Goal: Information Seeking & Learning: Learn about a topic

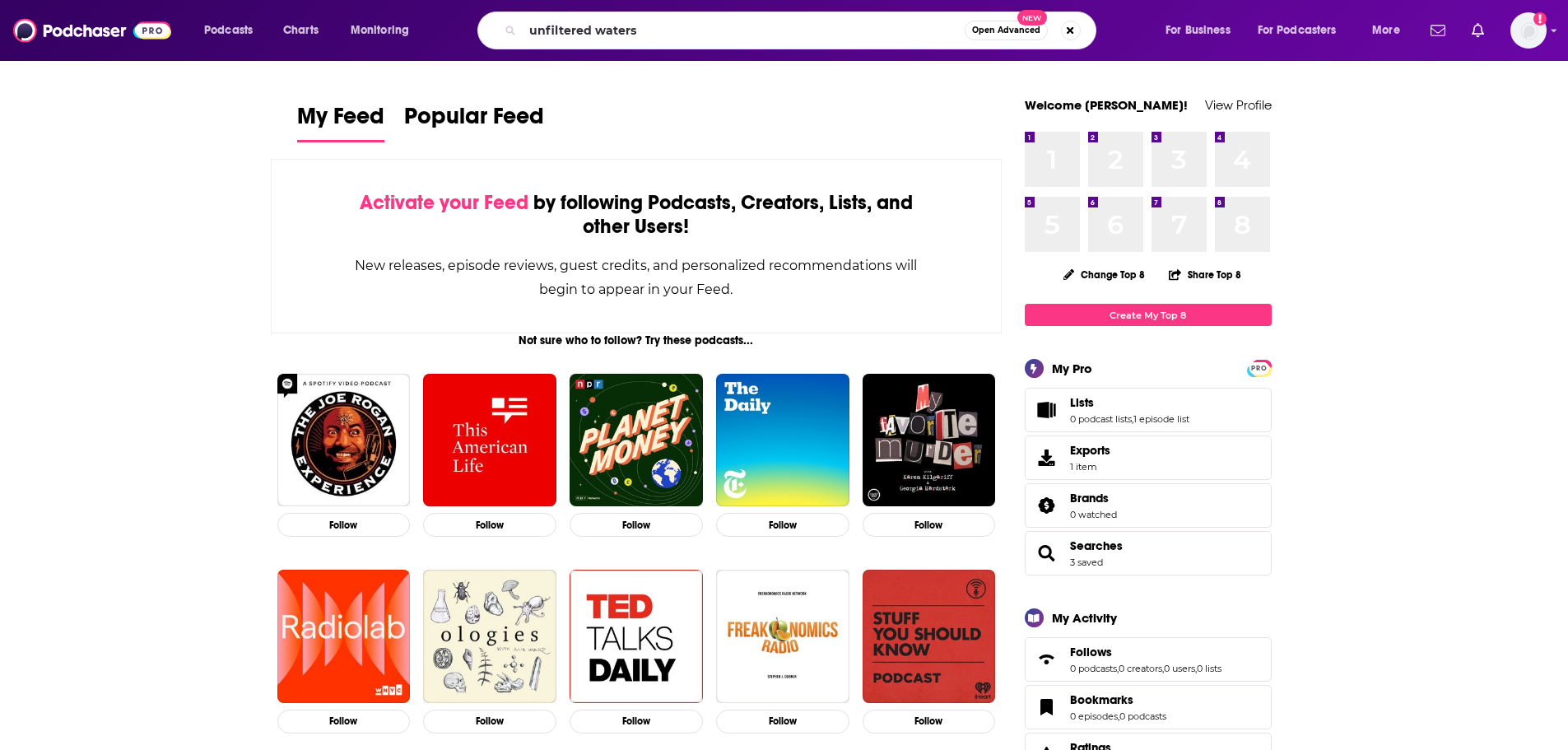
type input "unfiltered waters"
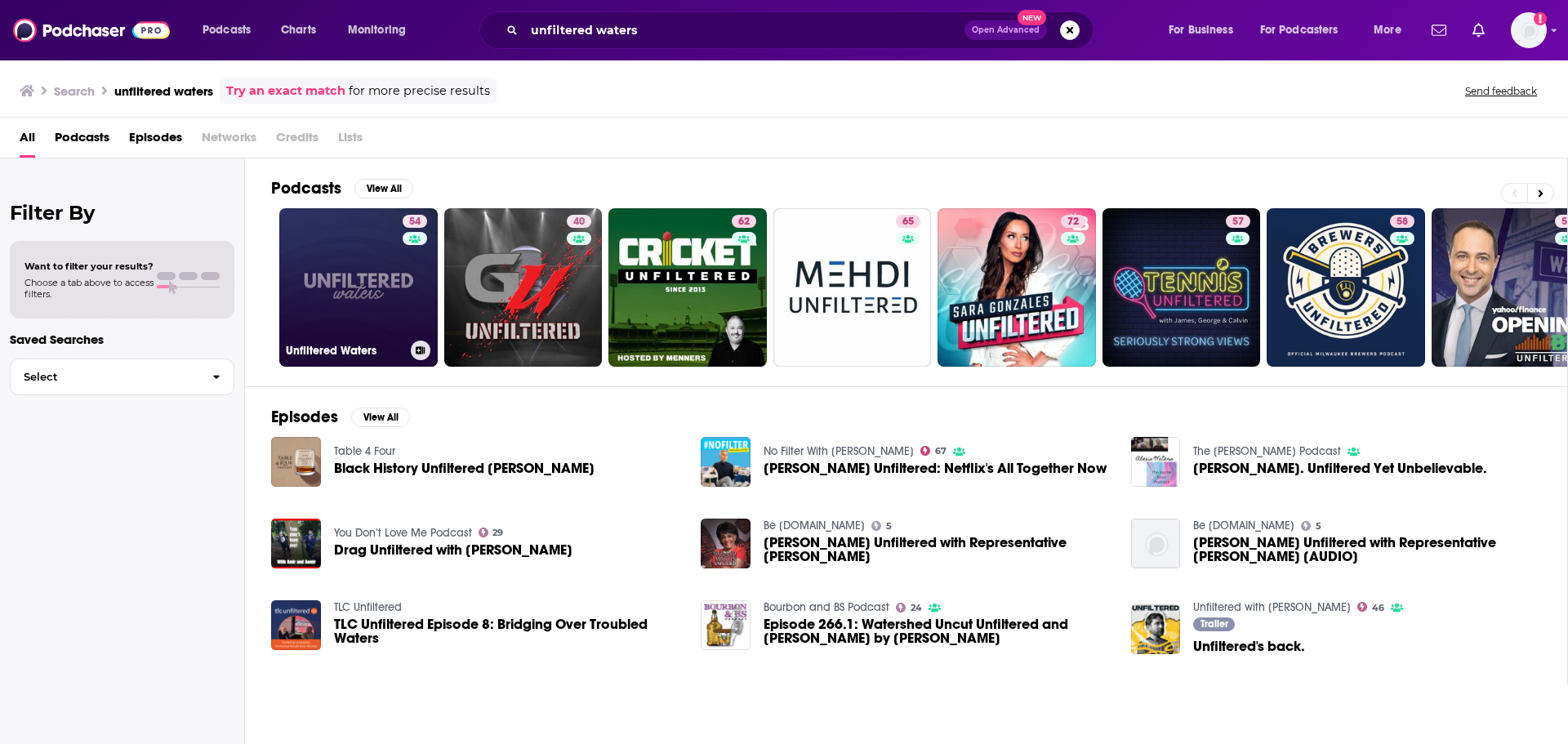
click at [351, 264] on link "54 Unfiltered Waters" at bounding box center [358, 287] width 159 height 159
